Goal: Transaction & Acquisition: Purchase product/service

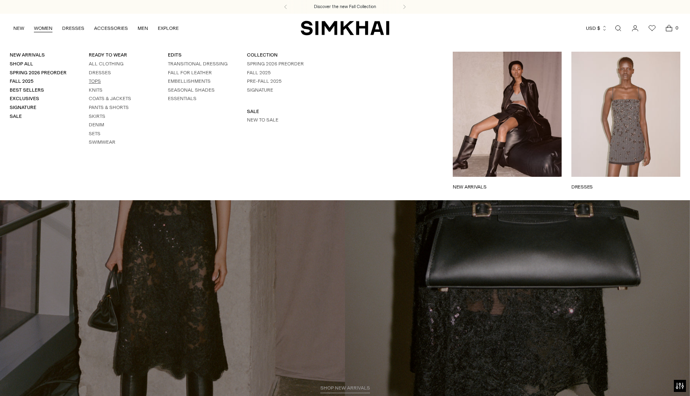
click at [96, 84] on link "Tops" at bounding box center [95, 81] width 12 height 6
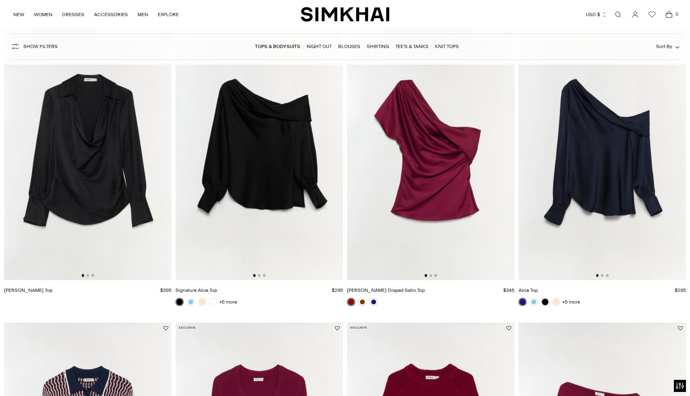
scroll to position [383, 0]
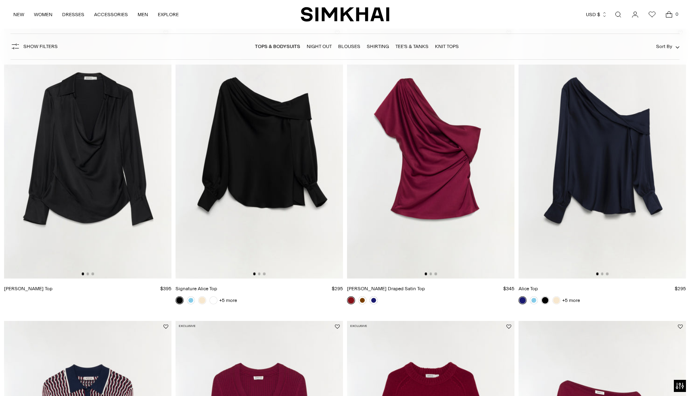
click at [115, 219] on img at bounding box center [88, 153] width 168 height 252
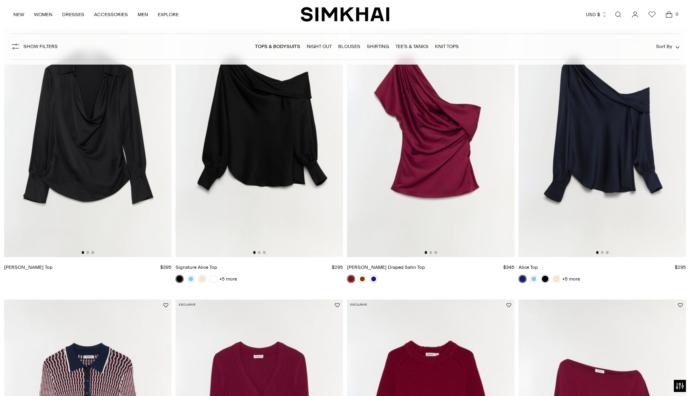
scroll to position [369, 0]
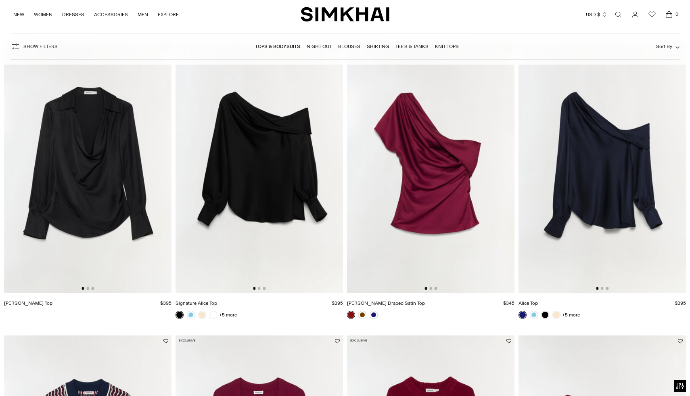
click at [296, 187] on img at bounding box center [260, 168] width 168 height 252
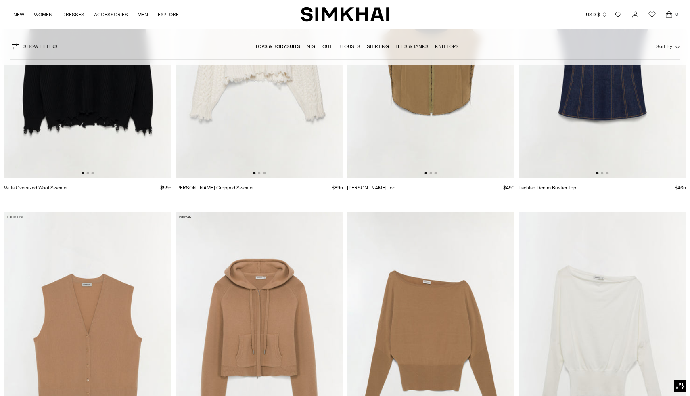
scroll to position [2625, 0]
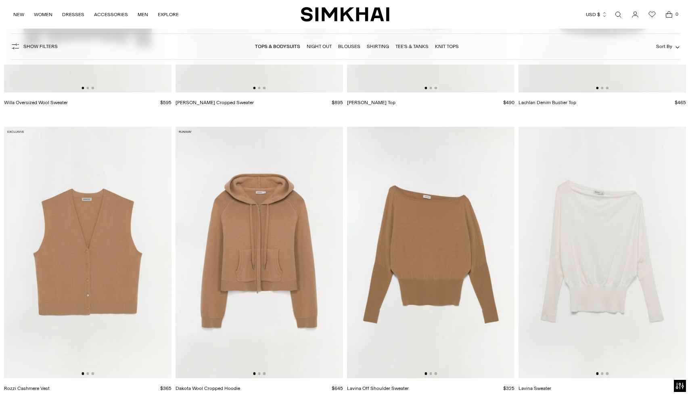
click at [417, 250] on img at bounding box center [431, 253] width 168 height 252
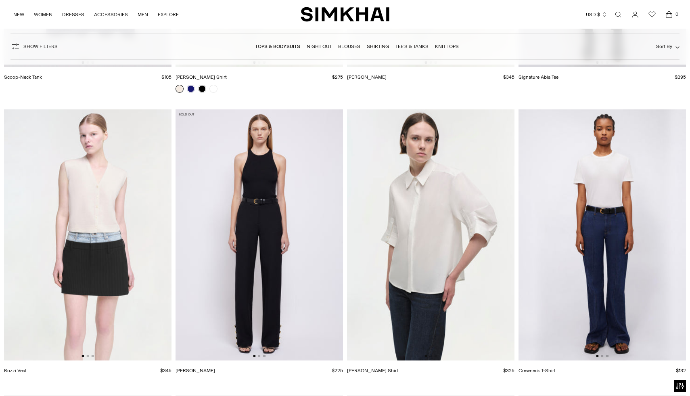
scroll to position [7620, 0]
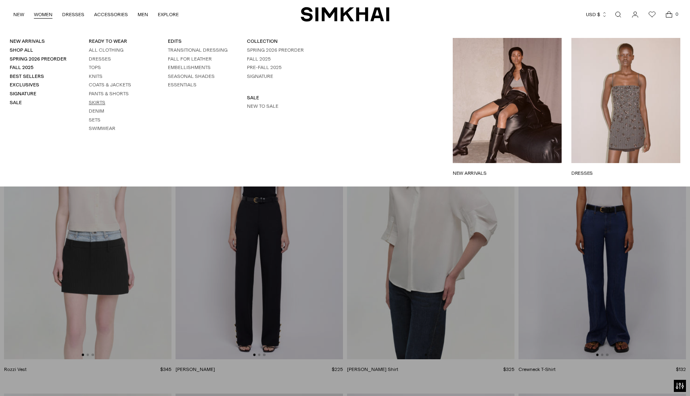
click at [96, 105] on link "Skirts" at bounding box center [97, 103] width 17 height 6
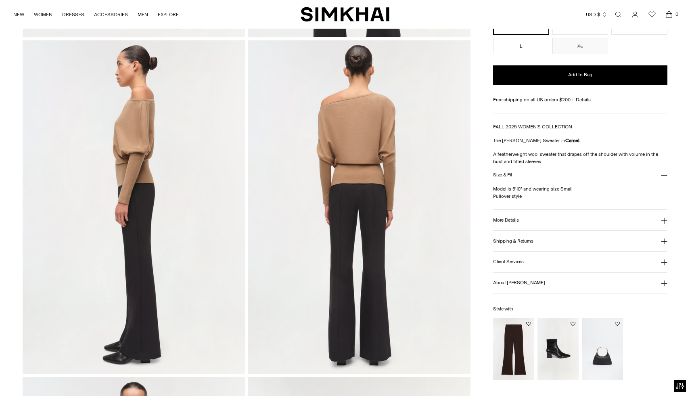
scroll to position [360, 0]
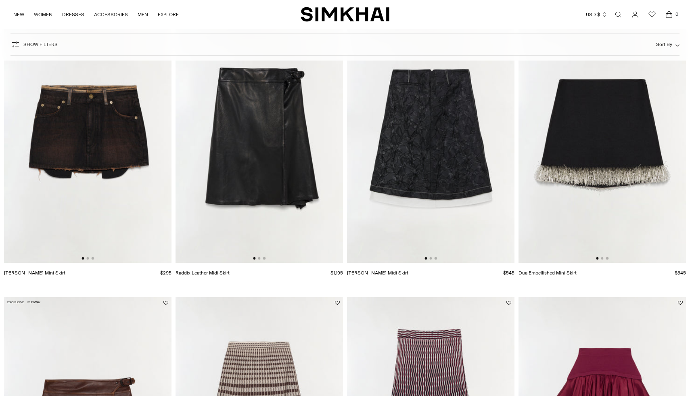
scroll to position [368, 0]
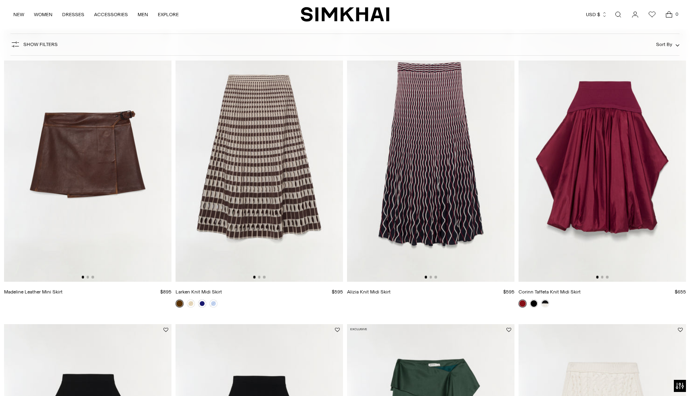
click at [304, 163] on img at bounding box center [260, 156] width 168 height 252
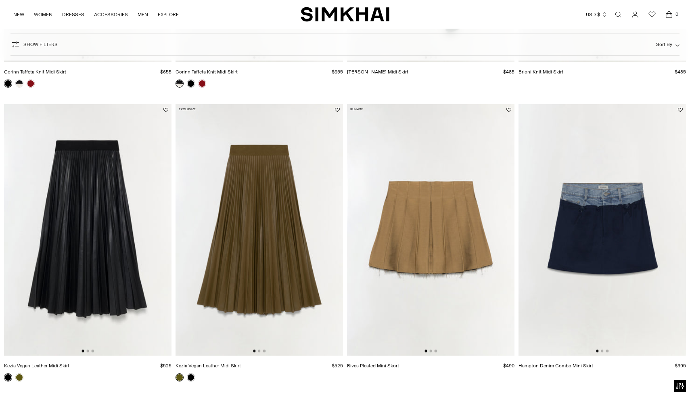
scroll to position [896, 0]
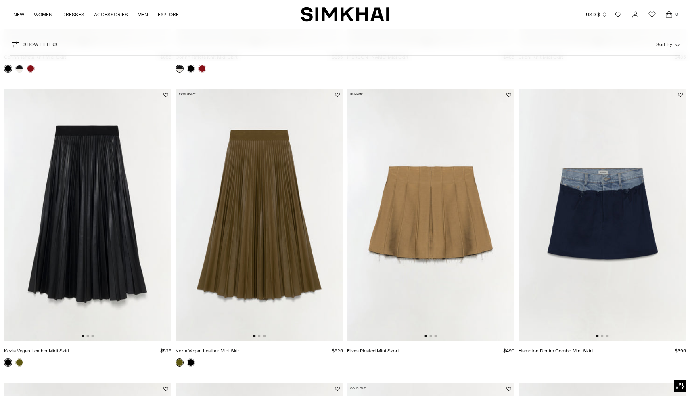
click at [107, 196] on img at bounding box center [88, 215] width 168 height 252
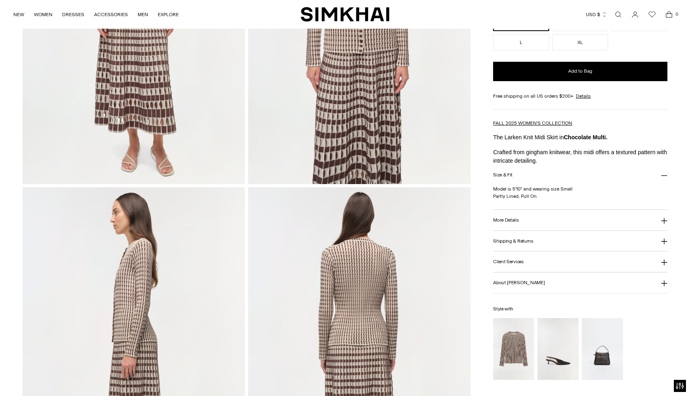
scroll to position [214, 0]
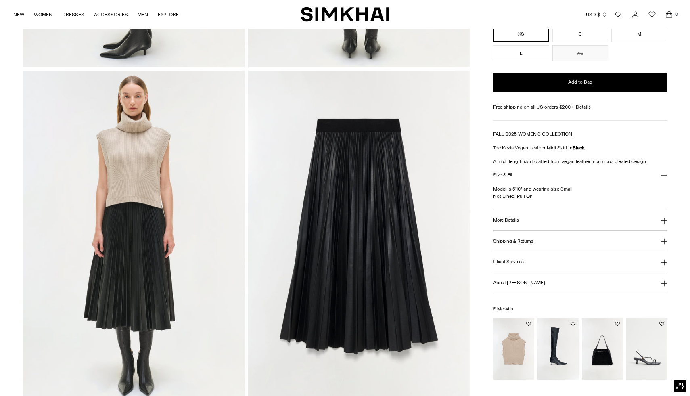
scroll to position [662, 0]
click at [662, 216] on button "More Details" at bounding box center [580, 220] width 174 height 21
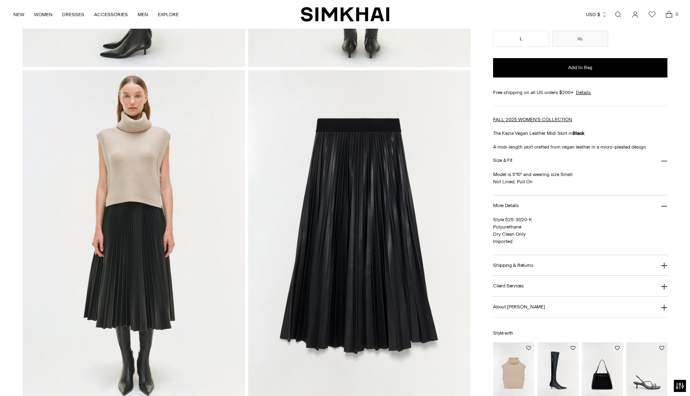
click at [664, 159] on icon at bounding box center [664, 161] width 6 height 6
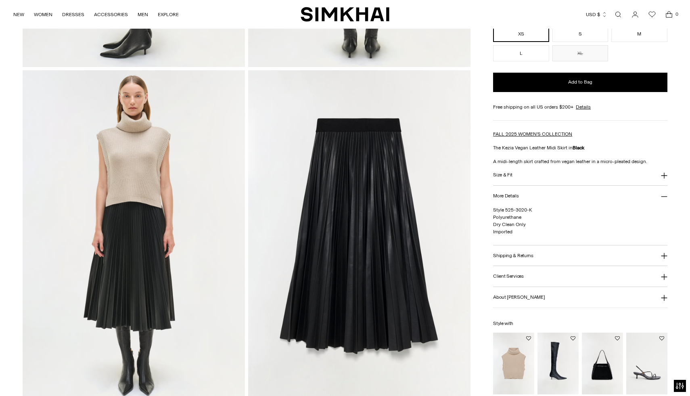
click at [664, 159] on p "A midi-length skirt crafted from vegan leather in a micro-pleated design." at bounding box center [580, 161] width 174 height 7
